Goal: Transaction & Acquisition: Subscribe to service/newsletter

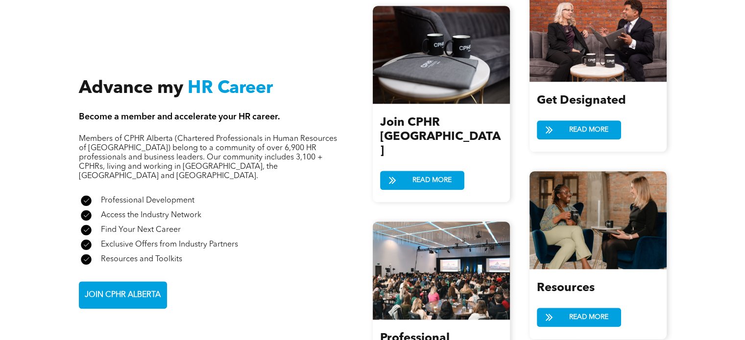
scroll to position [1077, 0]
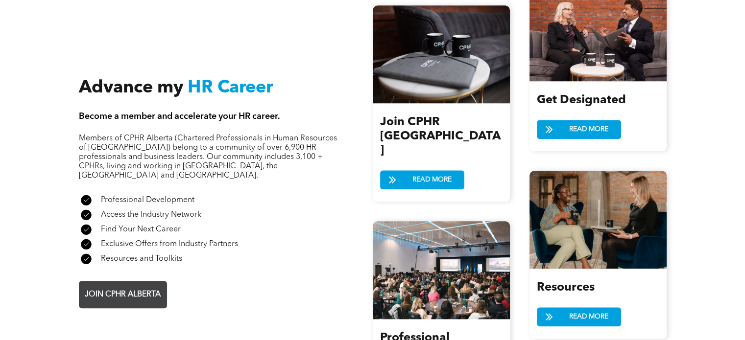
click at [131, 285] on span "JOIN CPHR ALBERTA" at bounding box center [122, 294] width 83 height 19
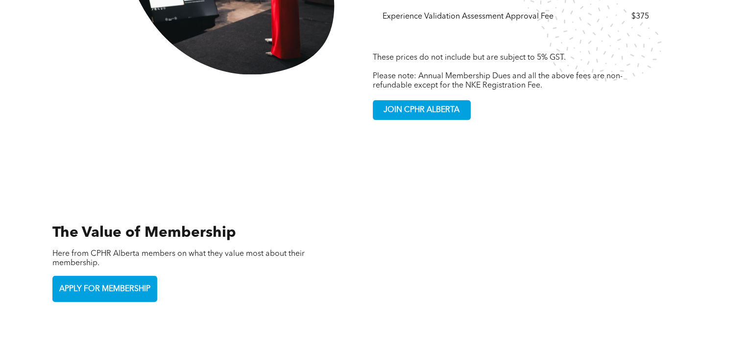
scroll to position [2007, 0]
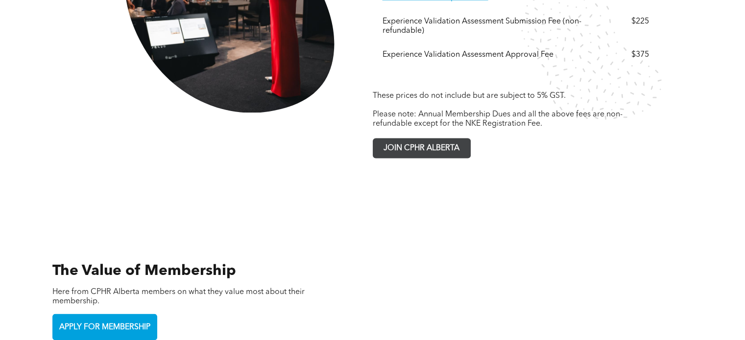
click at [428, 139] on span "JOIN CPHR ALBERTA" at bounding box center [421, 148] width 83 height 19
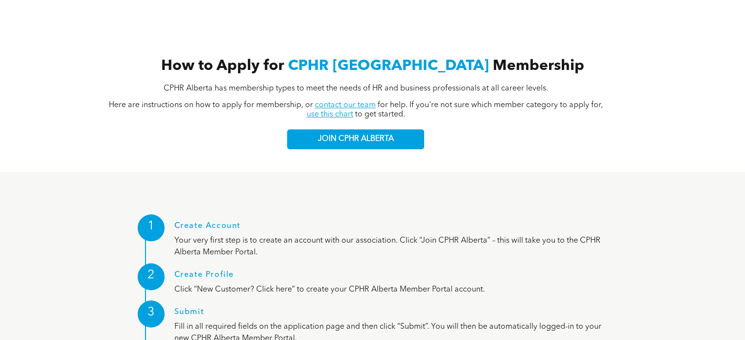
scroll to position [1028, 0]
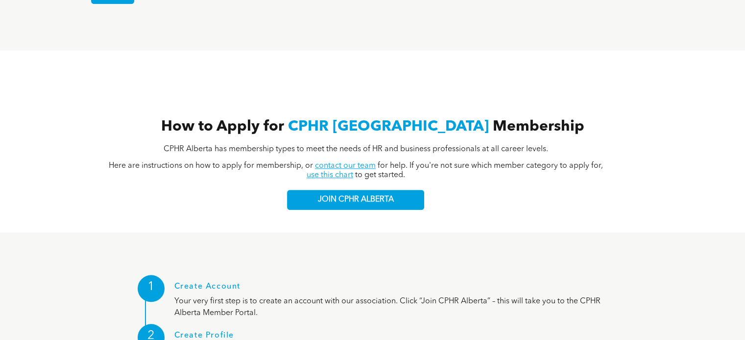
click at [336, 162] on link "contact our team" at bounding box center [345, 166] width 61 height 8
click at [556, 50] on div "How to Apply for CPHR Alberta Membership CPHR Alberta has membership types to m…" at bounding box center [372, 141] width 745 height 182
click at [318, 171] on link "use this chart" at bounding box center [330, 175] width 47 height 8
